Goal: Task Accomplishment & Management: Complete application form

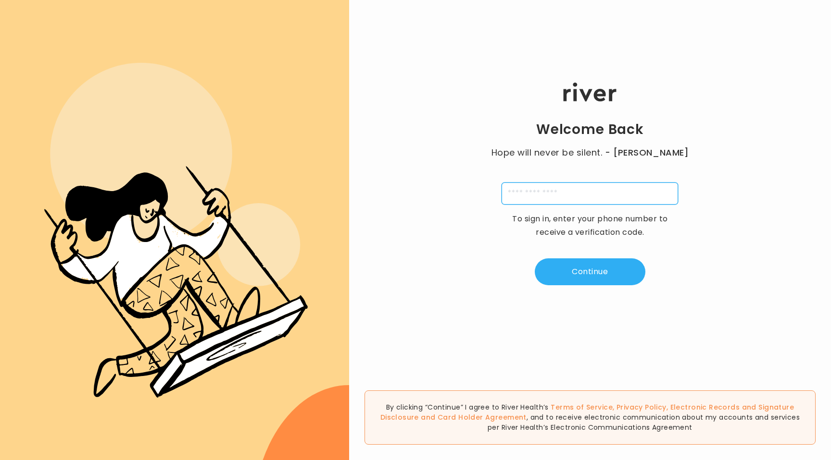
click at [551, 183] on input "tel" at bounding box center [589, 194] width 176 height 22
type input "**********"
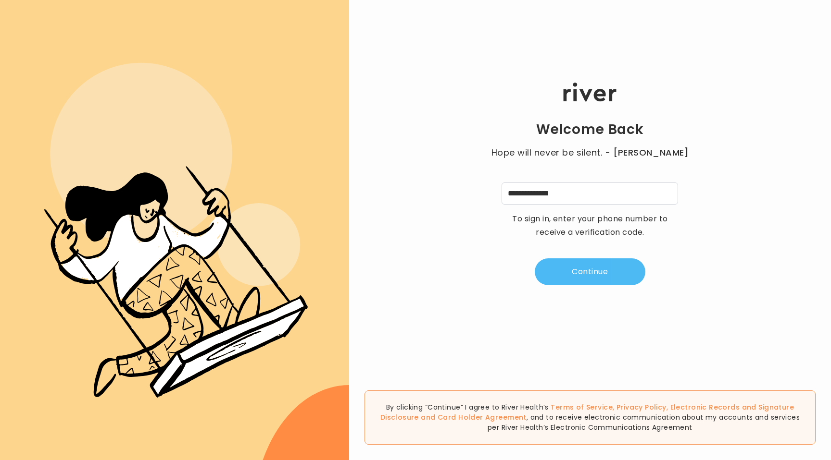
click at [569, 262] on button "Continue" at bounding box center [589, 272] width 111 height 27
type input "*"
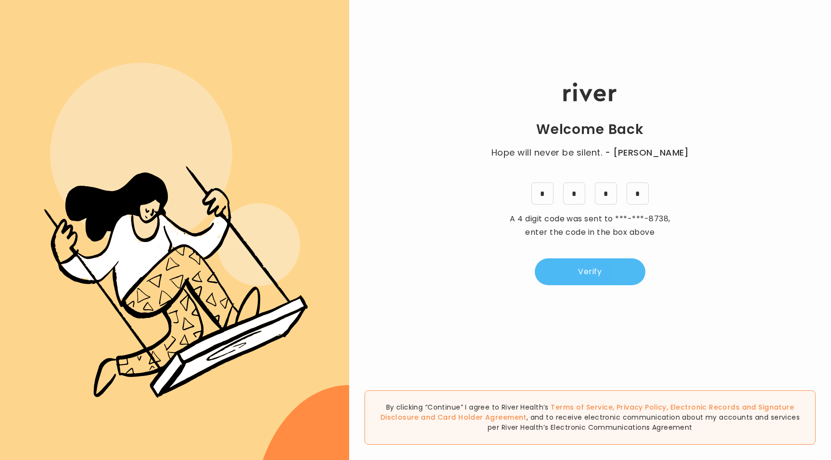
click at [573, 279] on button "Verify" at bounding box center [589, 272] width 111 height 27
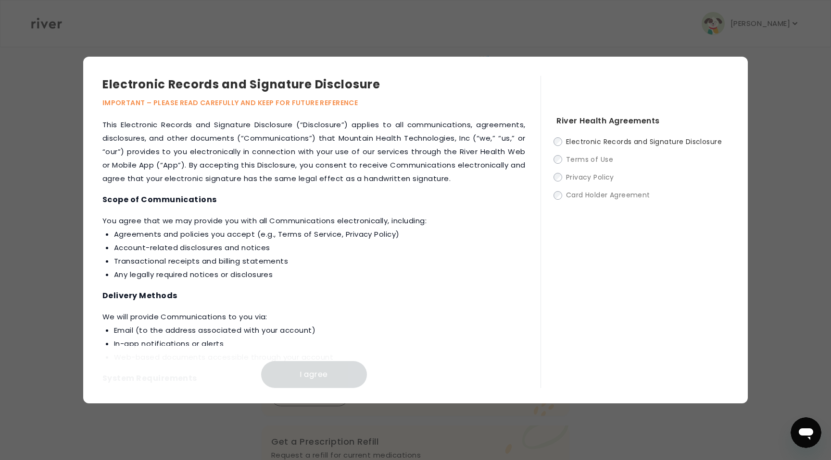
scroll to position [25, 0]
click at [490, 222] on p "‍You agree that we may provide you with all Communications electronically, incl…" at bounding box center [313, 247] width 423 height 67
click at [290, 333] on li "Email (to the address associated with your account)" at bounding box center [319, 330] width 411 height 13
click at [329, 198] on h4 "Scope of Communications" at bounding box center [313, 199] width 423 height 13
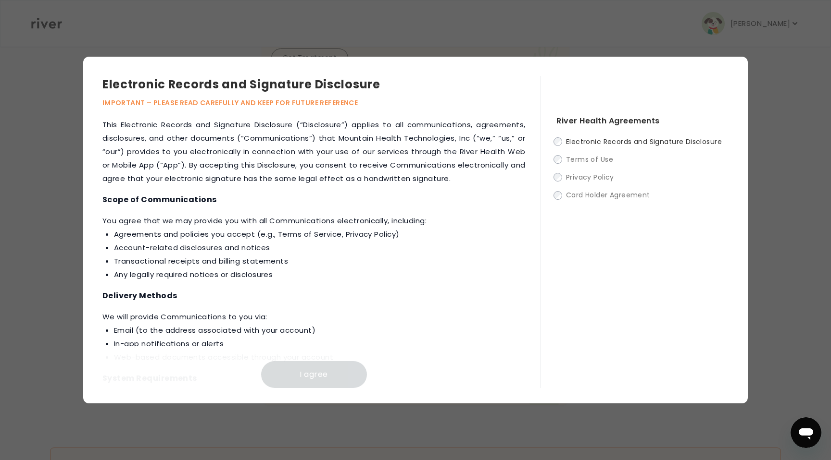
click at [553, 159] on div "River Health Agreements Electronic Records and Signature Disclosure Terms of Us…" at bounding box center [634, 232] width 188 height 312
click at [431, 195] on h4 "Scope of Communications" at bounding box center [313, 199] width 423 height 13
click at [330, 271] on li "Any legally required notices or disclosures" at bounding box center [319, 274] width 411 height 13
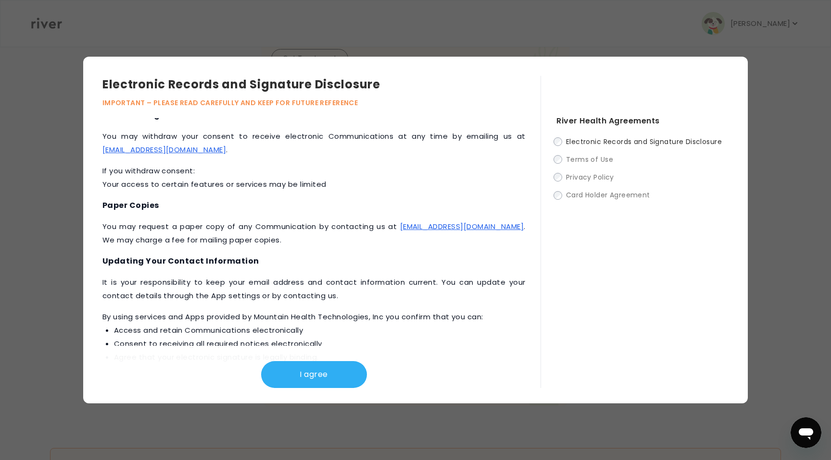
scroll to position [420, 0]
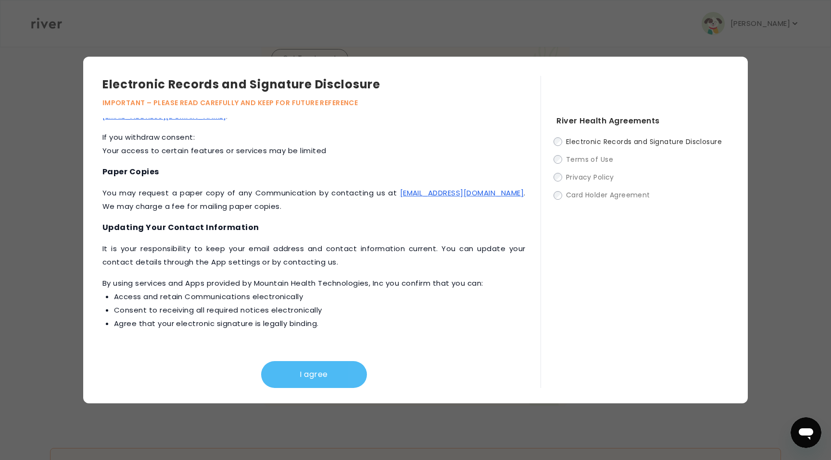
click at [306, 369] on button "I agree" at bounding box center [314, 374] width 106 height 27
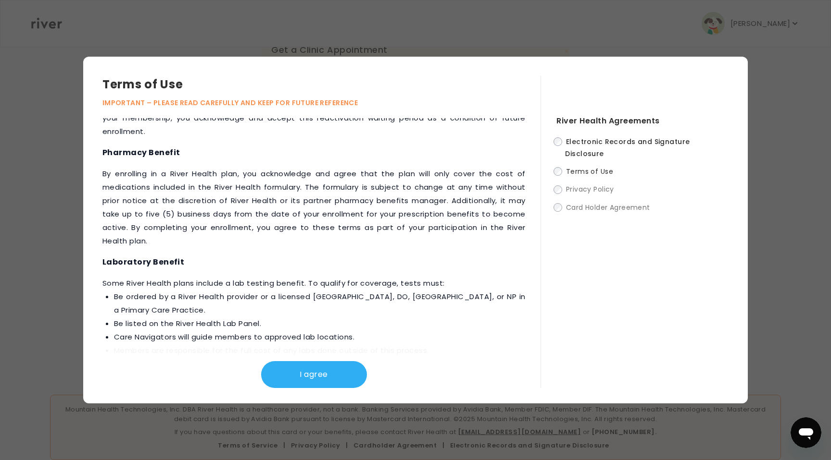
scroll to position [273, 0]
click at [335, 375] on button "I agree" at bounding box center [314, 374] width 106 height 27
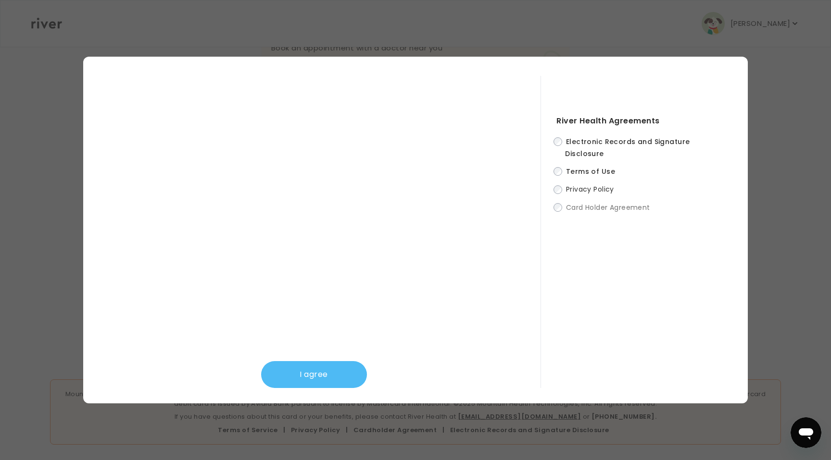
click at [319, 376] on button "I agree" at bounding box center [314, 374] width 106 height 27
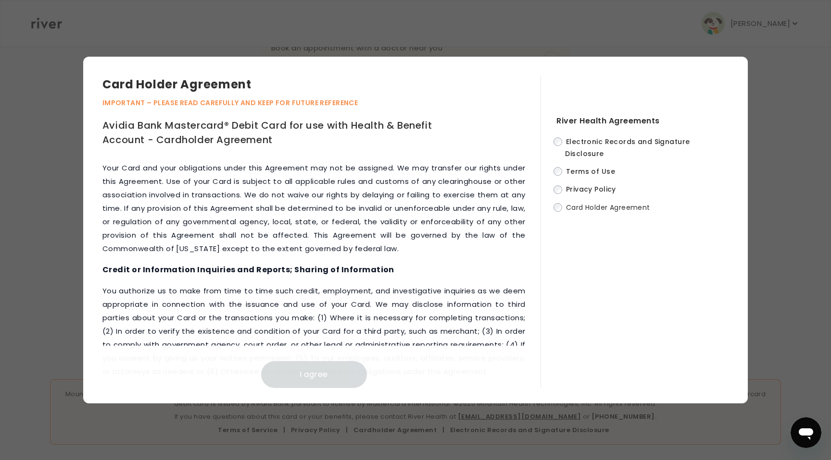
scroll to position [4286, 0]
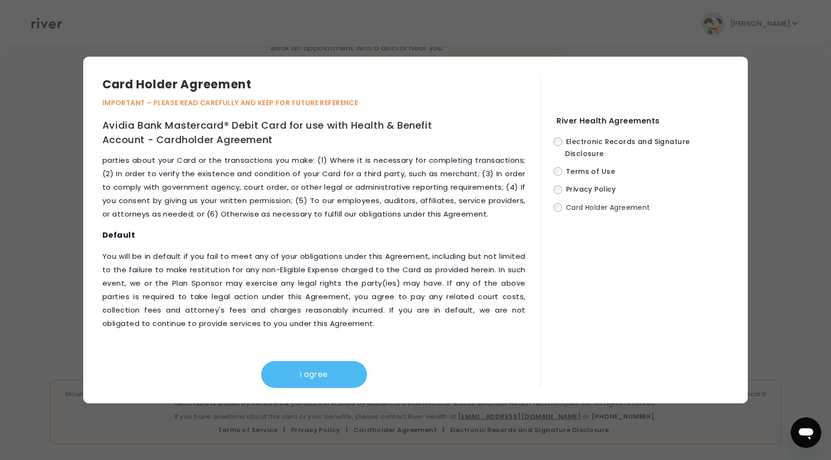
click at [339, 377] on button "I agree" at bounding box center [314, 374] width 106 height 27
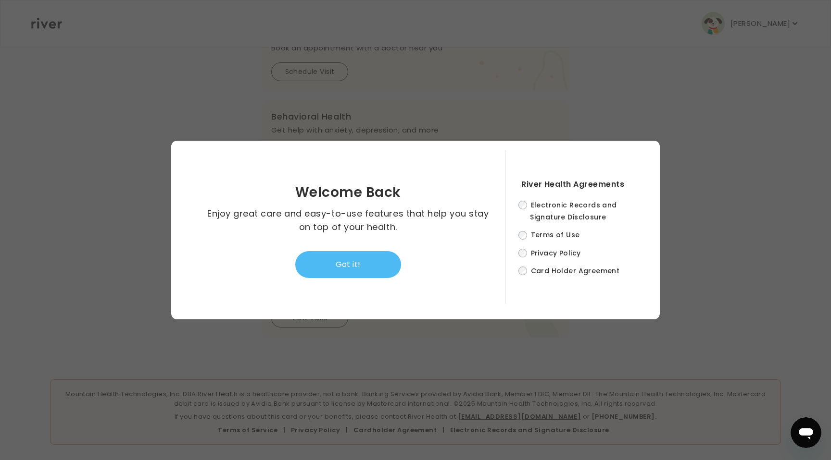
click at [370, 269] on button "Got it!" at bounding box center [348, 264] width 106 height 27
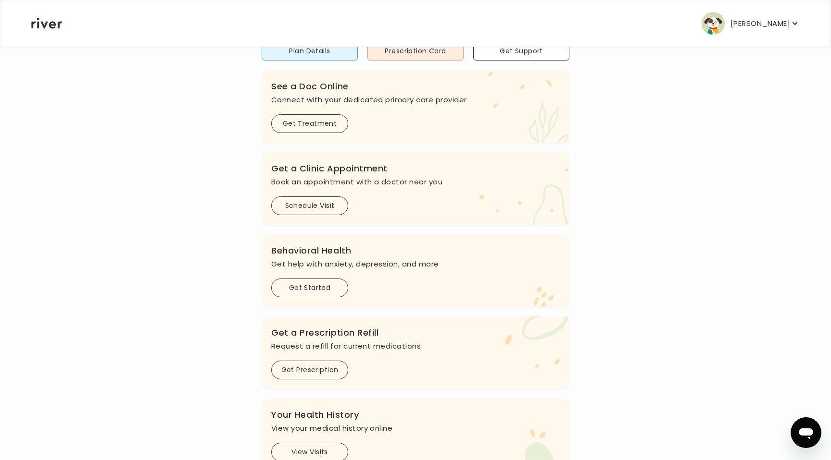
scroll to position [0, 0]
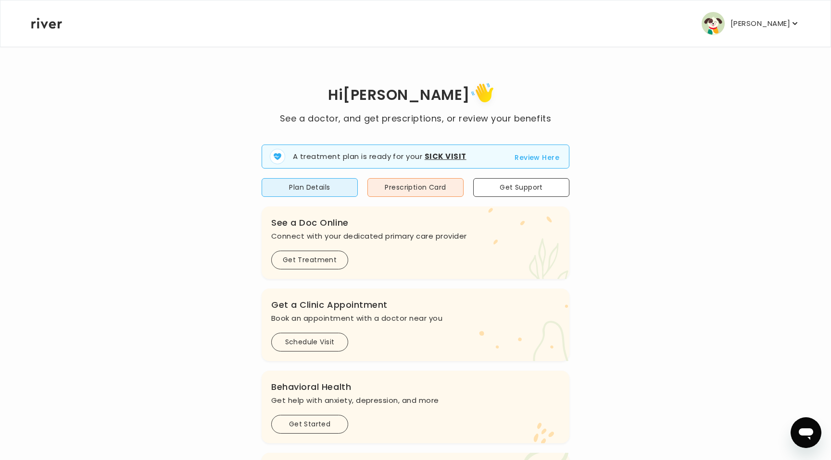
click at [793, 24] on icon "button" at bounding box center [795, 24] width 10 height 10
click at [644, 105] on div "Hi [PERSON_NAME] See a doctor, and get prescriptions, or review your benefits A…" at bounding box center [415, 344] width 769 height 528
click at [338, 188] on button "Plan Details" at bounding box center [309, 187] width 96 height 19
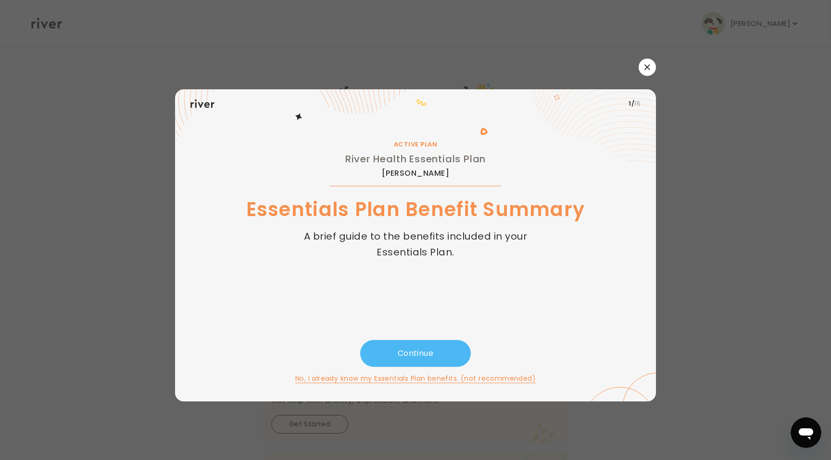
click at [406, 351] on button "Continue" at bounding box center [415, 353] width 111 height 27
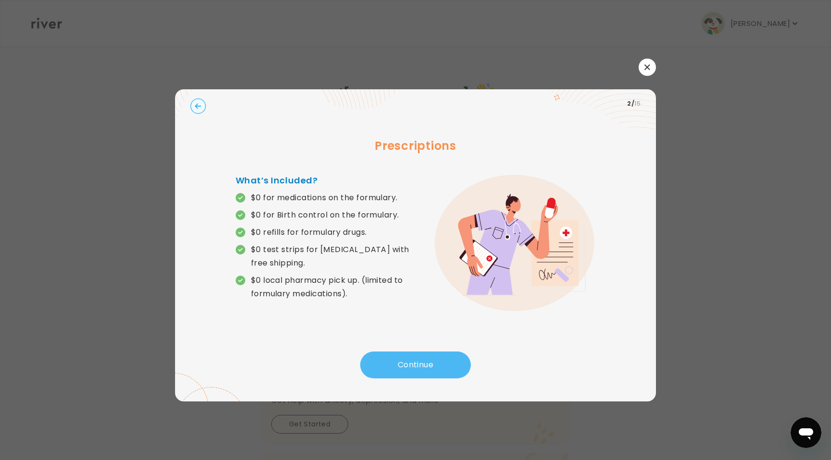
click at [413, 366] on button "Continue" at bounding box center [415, 365] width 111 height 27
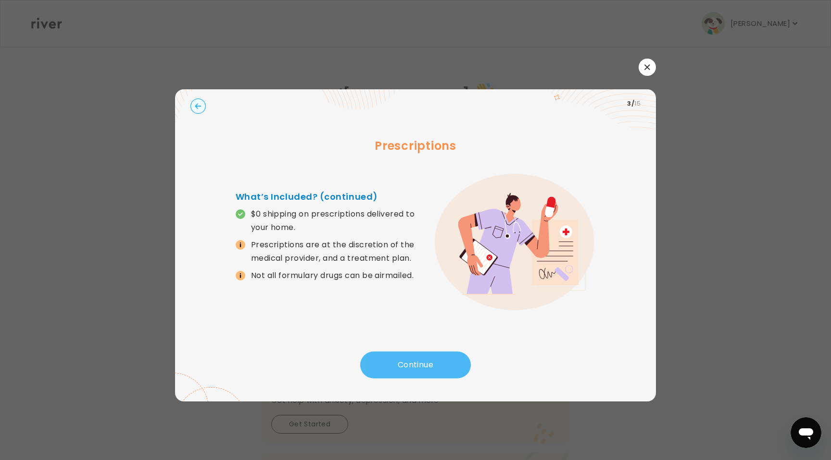
click at [413, 366] on button "Continue" at bounding box center [415, 365] width 111 height 27
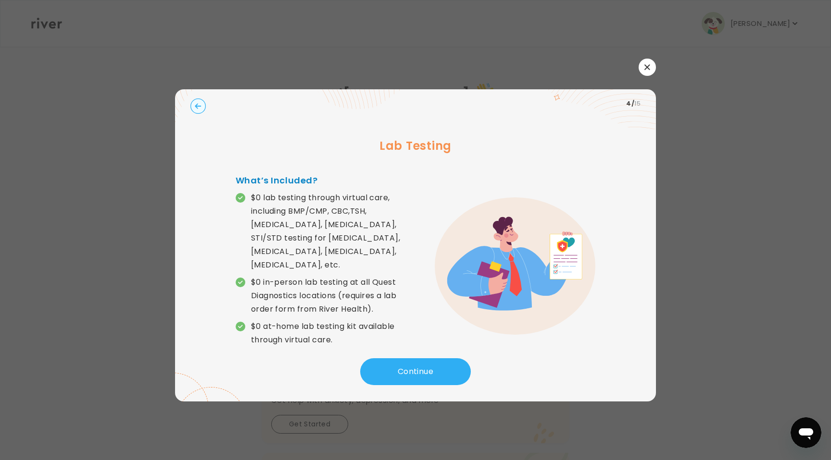
click at [646, 64] on icon "button" at bounding box center [647, 67] width 6 height 6
